Goal: Information Seeking & Learning: Find specific fact

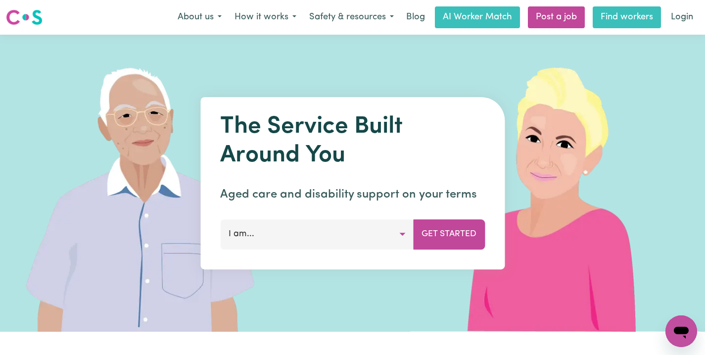
click at [636, 16] on link "Find workers" at bounding box center [626, 17] width 68 height 22
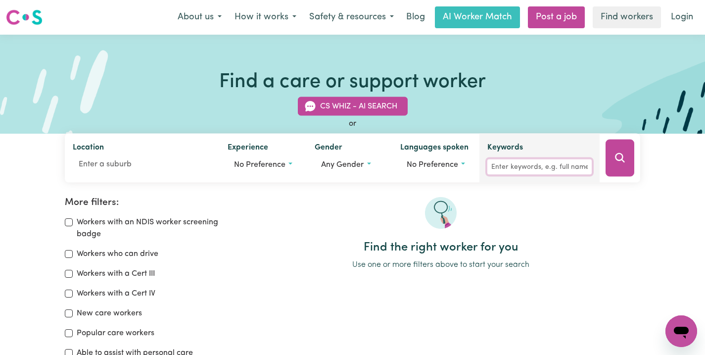
click at [511, 167] on input "Keywords" at bounding box center [539, 166] width 104 height 15
paste input "[PERSON_NAME]"
type input "[PERSON_NAME]"
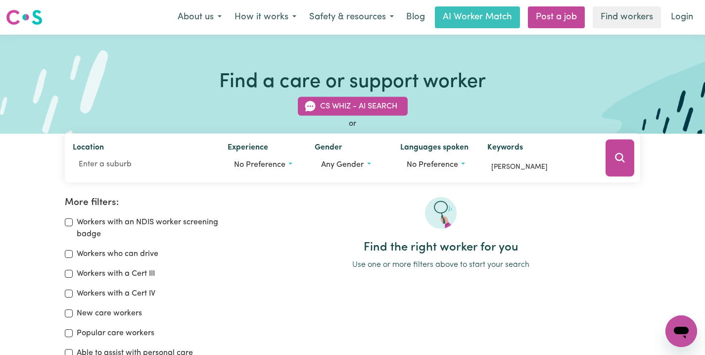
click at [614, 153] on icon "Search" at bounding box center [620, 158] width 12 height 12
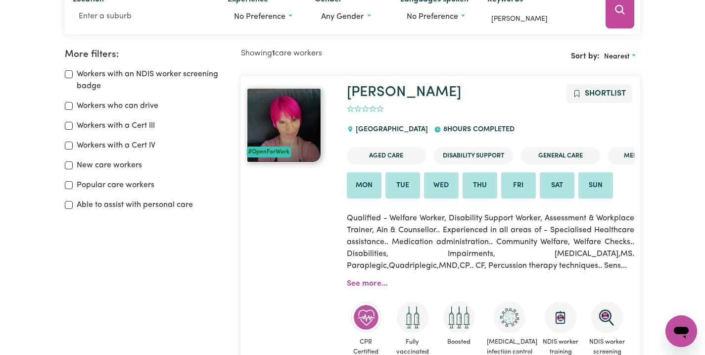
scroll to position [165, 0]
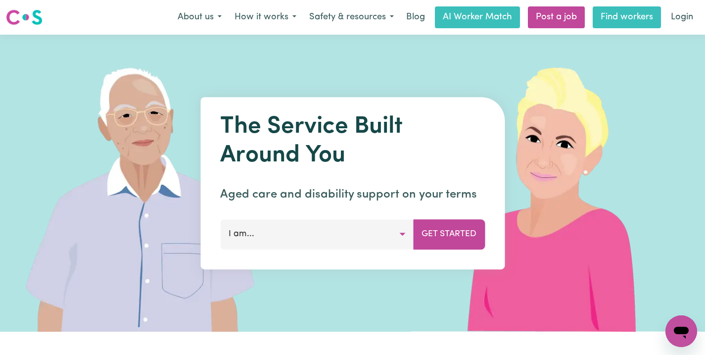
click at [616, 21] on link "Find workers" at bounding box center [626, 17] width 68 height 22
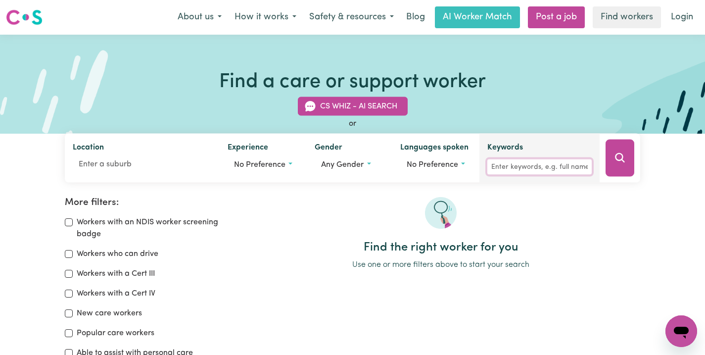
click at [510, 167] on input "Keywords" at bounding box center [539, 166] width 104 height 15
paste input "Faisal Al-Magmoy"
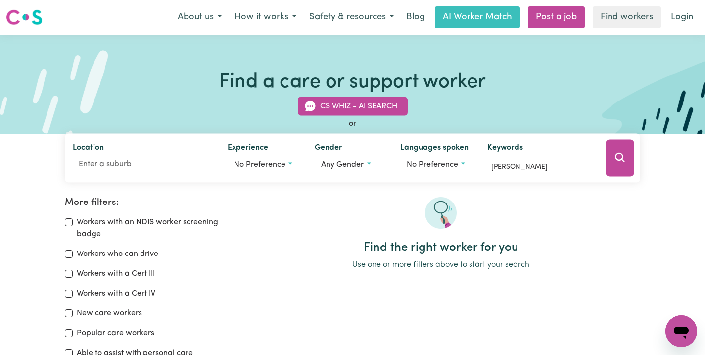
click at [604, 159] on div at bounding box center [619, 158] width 41 height 49
click at [616, 159] on icon "Search" at bounding box center [619, 157] width 9 height 9
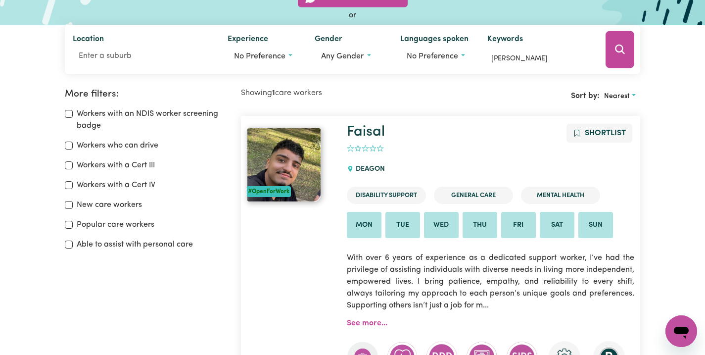
scroll to position [4, 0]
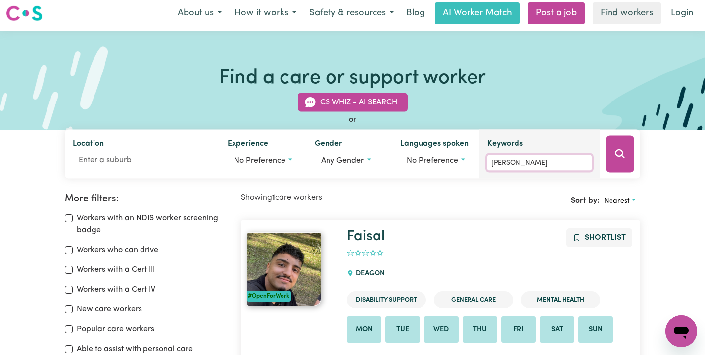
click at [551, 159] on input "Faisal Al-Magmoy" at bounding box center [539, 162] width 104 height 15
paste input "Lawrence Pene"
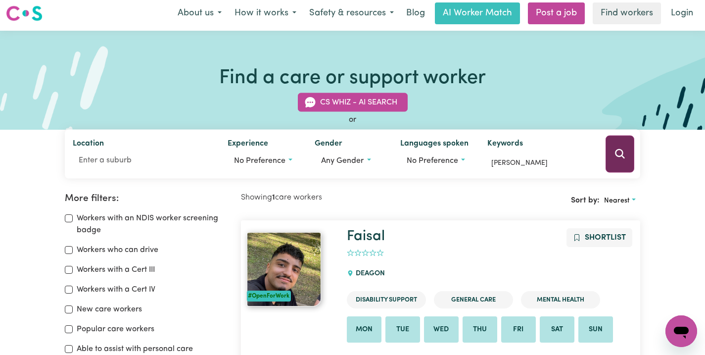
click at [615, 152] on icon "Search" at bounding box center [619, 153] width 9 height 9
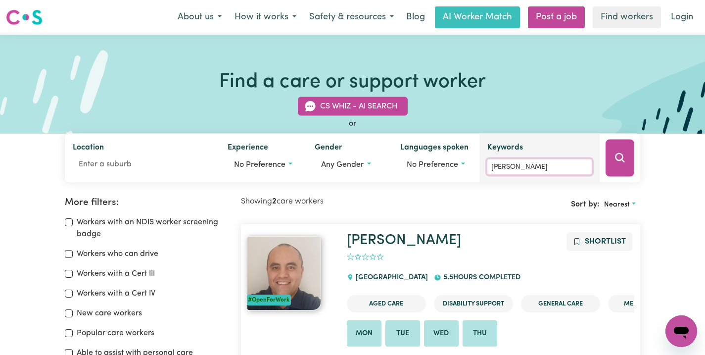
click at [527, 172] on input "Lawrence Pene" at bounding box center [539, 166] width 104 height 15
click at [526, 171] on input "Lawrence Pene" at bounding box center [539, 166] width 104 height 15
click at [526, 170] on input "Lawrence Pene" at bounding box center [539, 166] width 104 height 15
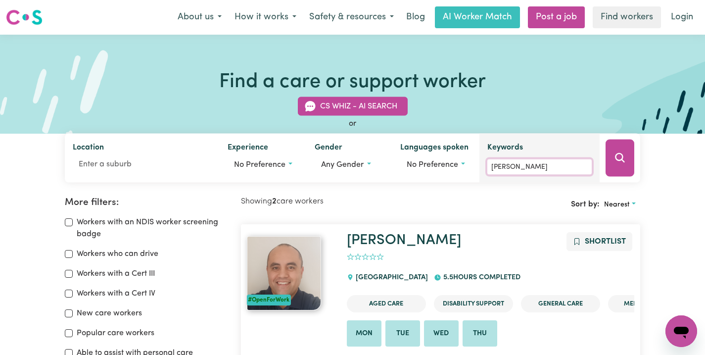
click at [526, 170] on input "Lawrence Pene" at bounding box center [539, 166] width 104 height 15
paste input "Pragatiben Patel"
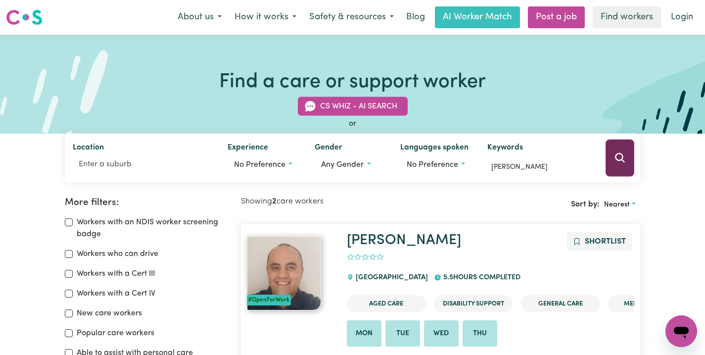
click at [630, 153] on button "Search" at bounding box center [619, 157] width 29 height 37
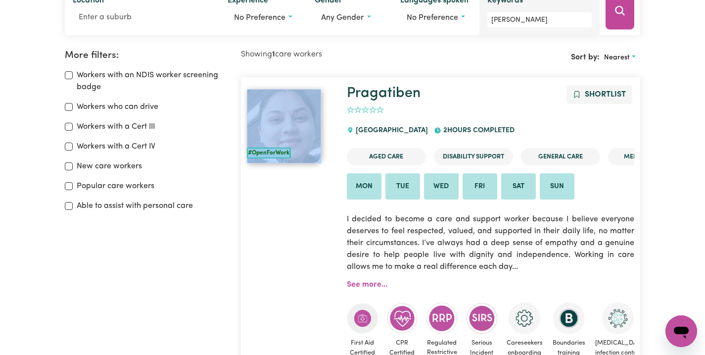
scroll to position [101, 0]
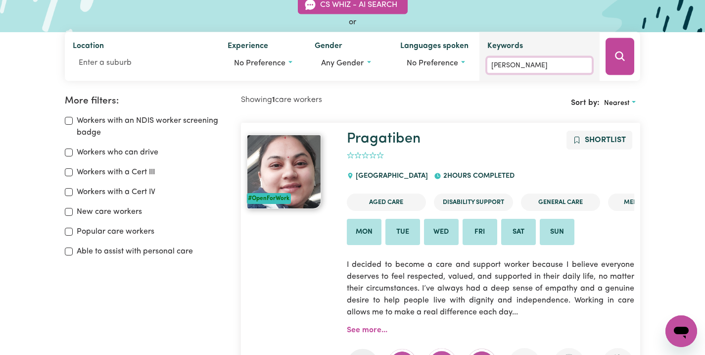
click at [555, 68] on input "Pragatiben Patel" at bounding box center [539, 65] width 104 height 15
paste input "Chanjun He"
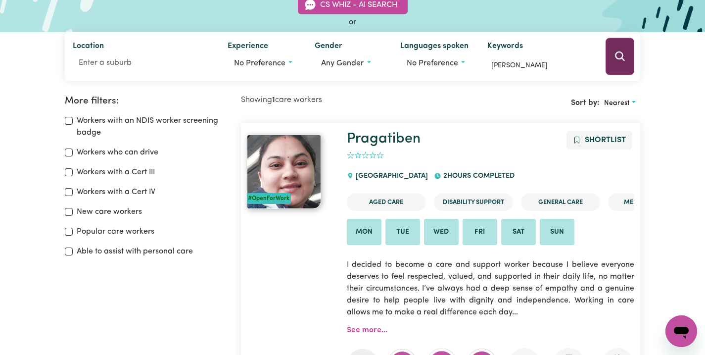
click at [610, 58] on button "Search" at bounding box center [619, 56] width 29 height 37
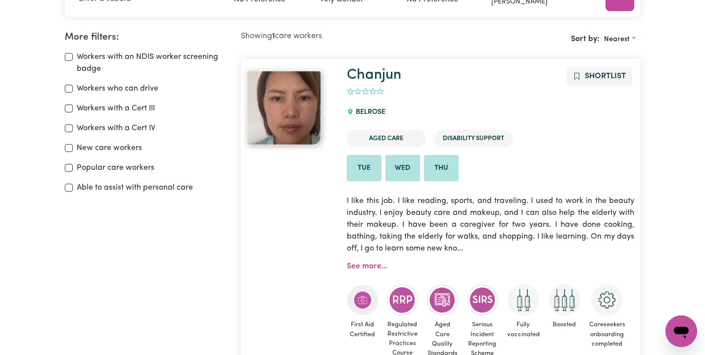
scroll to position [2, 0]
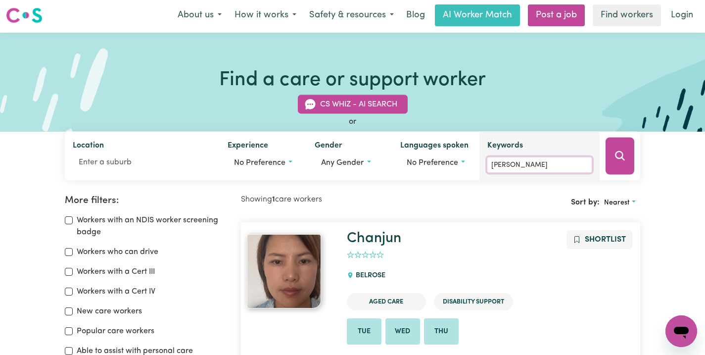
click at [518, 162] on input "Chanjun He" at bounding box center [539, 164] width 104 height 15
paste input "Laura Williams"
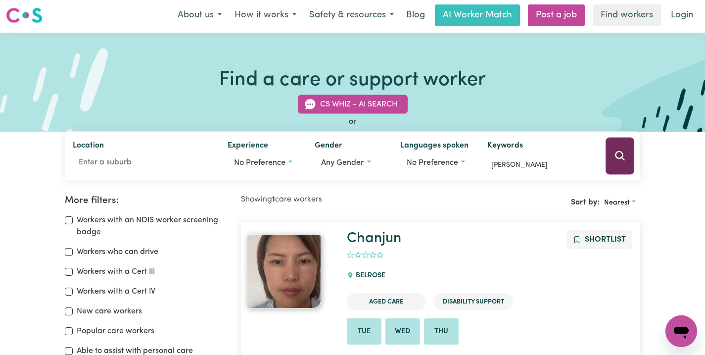
click at [628, 152] on button "Search" at bounding box center [619, 155] width 29 height 37
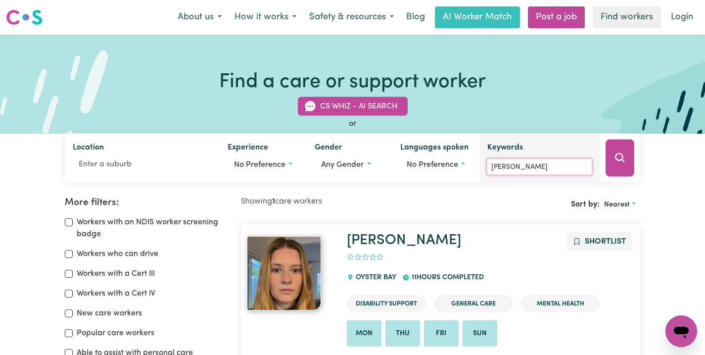
click at [526, 172] on input "Laura Williams" at bounding box center [539, 166] width 104 height 15
click at [526, 171] on input "Laura Williams" at bounding box center [539, 166] width 104 height 15
click at [526, 167] on input "Laura Williams" at bounding box center [539, 166] width 104 height 15
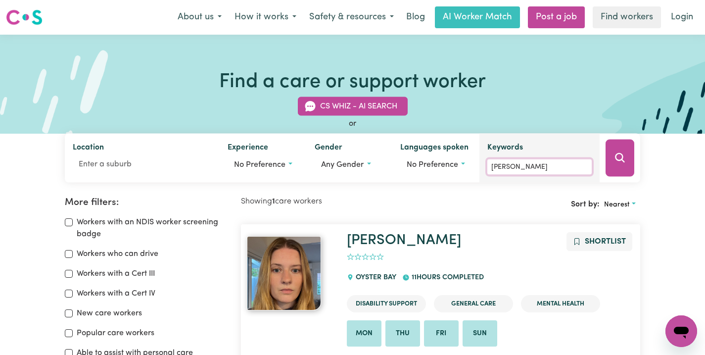
click at [526, 167] on input "Laura Williams" at bounding box center [539, 166] width 104 height 15
paste input "Pooja Kumari"
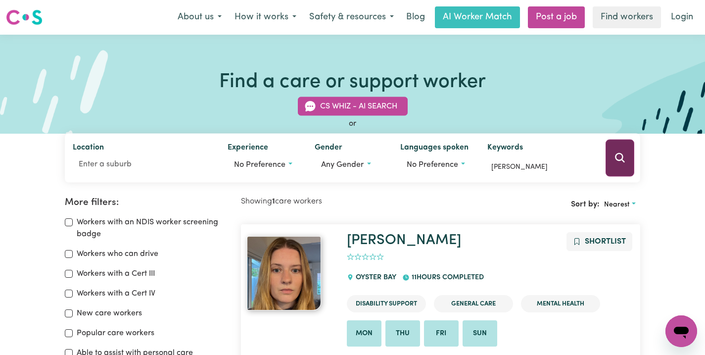
click at [614, 159] on icon "Search" at bounding box center [620, 158] width 12 height 12
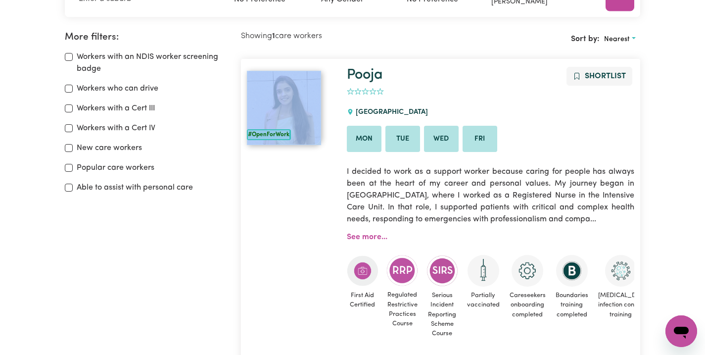
scroll to position [101, 0]
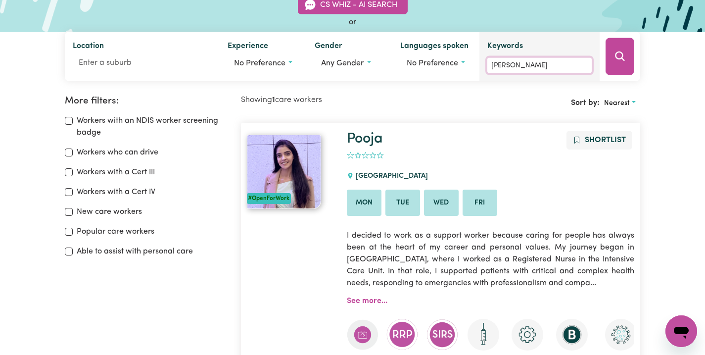
click at [557, 58] on input "Pooja Kumari" at bounding box center [539, 65] width 104 height 15
click at [556, 58] on input "Pooja Kumari" at bounding box center [539, 65] width 104 height 15
paste input "Bibek Pandit"
type input "Bibek Pandit"
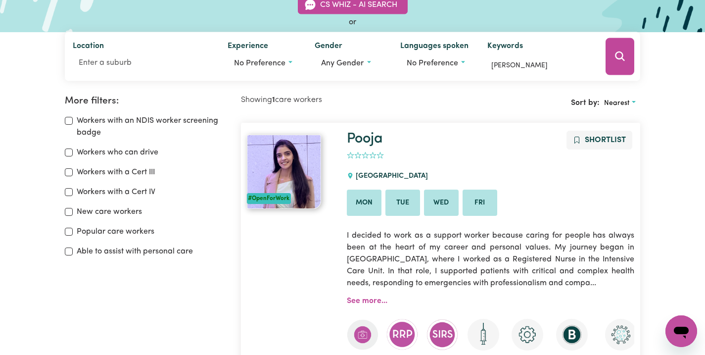
click at [603, 60] on div at bounding box center [619, 56] width 41 height 49
click at [610, 60] on button "Search" at bounding box center [619, 56] width 29 height 37
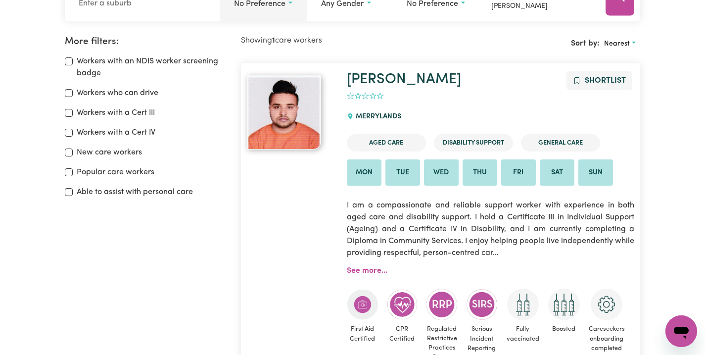
scroll to position [152, 0]
